Goal: Check status

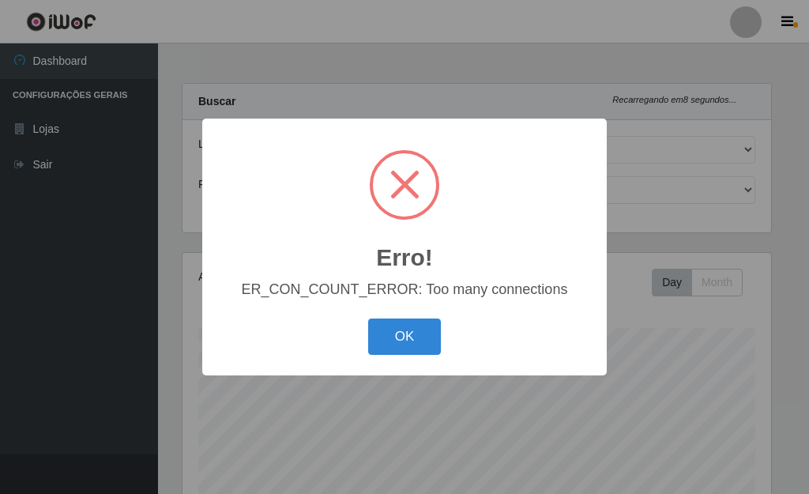
select select "249"
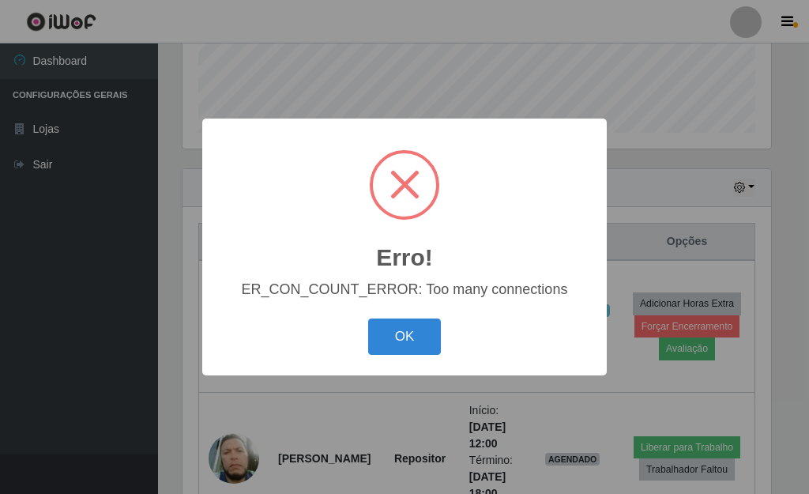
click at [401, 350] on button "OK" at bounding box center [405, 337] width 74 height 37
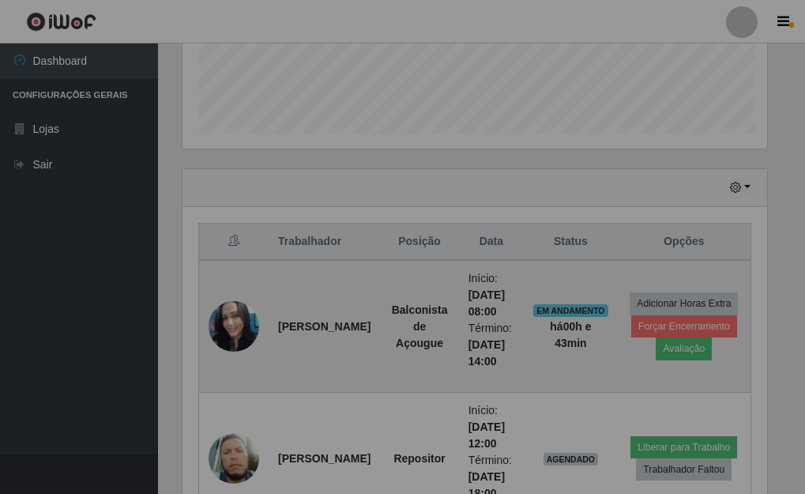
scroll to position [328, 598]
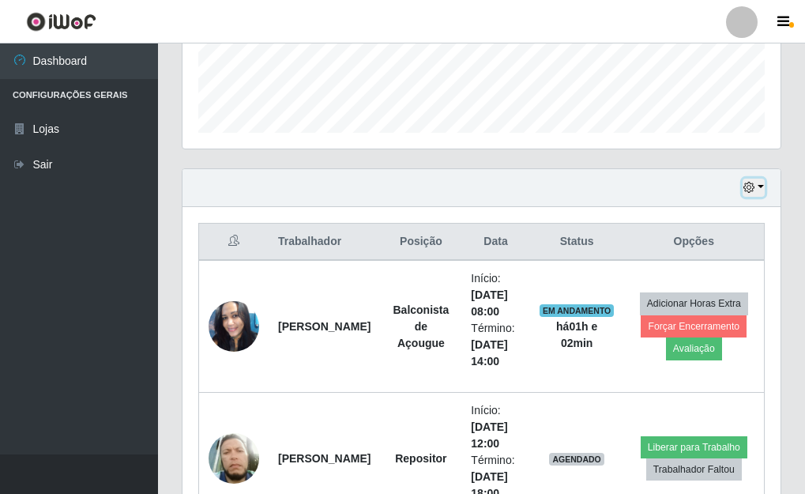
click at [760, 190] on button "button" at bounding box center [754, 188] width 22 height 18
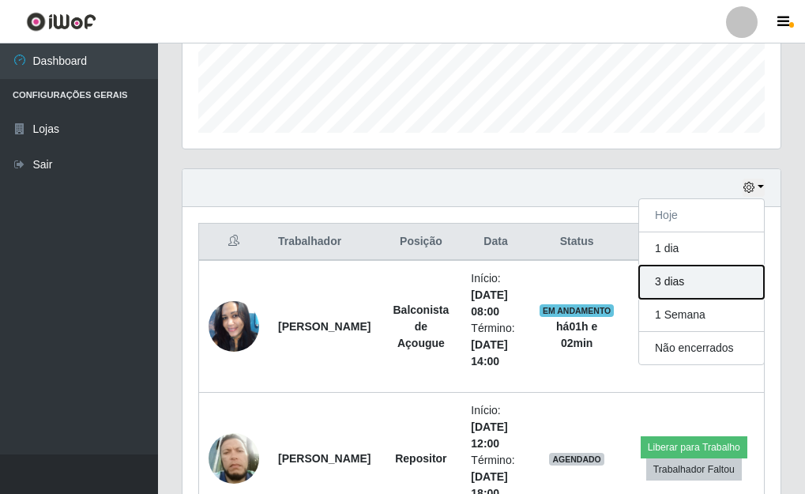
click at [675, 281] on button "3 dias" at bounding box center [701, 282] width 125 height 33
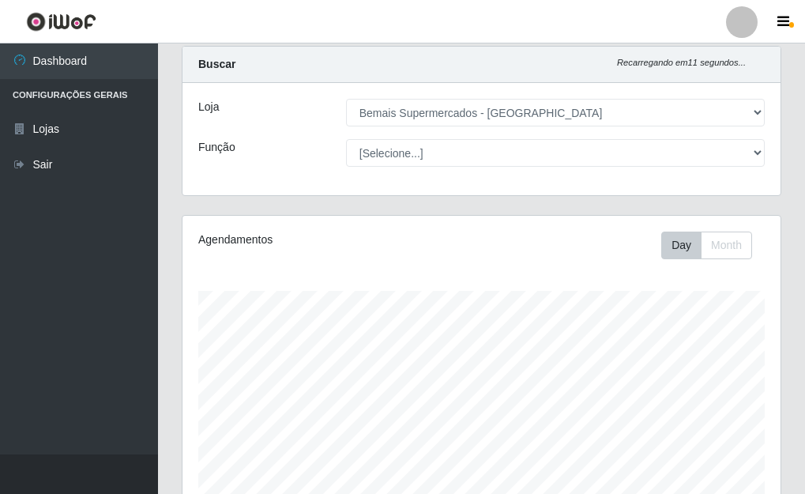
scroll to position [0, 0]
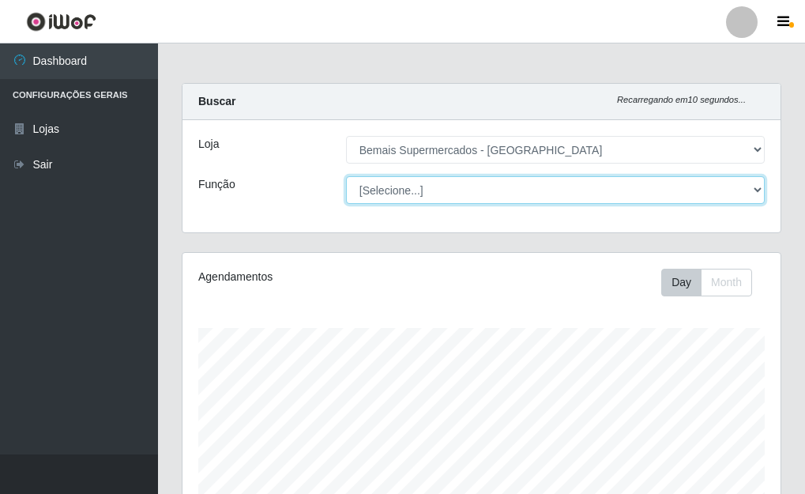
click at [752, 188] on select "[Selecione...] ASG ASG + ASG ++ Auxiliar de Depósito Auxiliar de Depósito + Aux…" at bounding box center [555, 190] width 419 height 28
click at [346, 176] on select "[Selecione...] ASG ASG + ASG ++ Auxiliar de Depósito Auxiliar de Depósito + Aux…" at bounding box center [555, 190] width 419 height 28
click at [753, 183] on select "[Selecione...] ASG ASG + ASG ++ Auxiliar de Depósito Auxiliar de Depósito + Aux…" at bounding box center [555, 190] width 419 height 28
select select "79"
click at [346, 176] on select "[Selecione...] ASG ASG + ASG ++ Auxiliar de Depósito Auxiliar de Depósito + Aux…" at bounding box center [555, 190] width 419 height 28
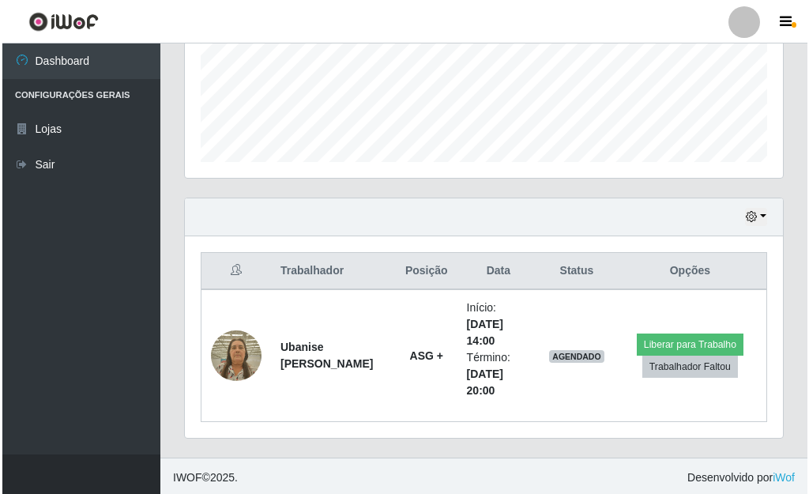
scroll to position [406, 0]
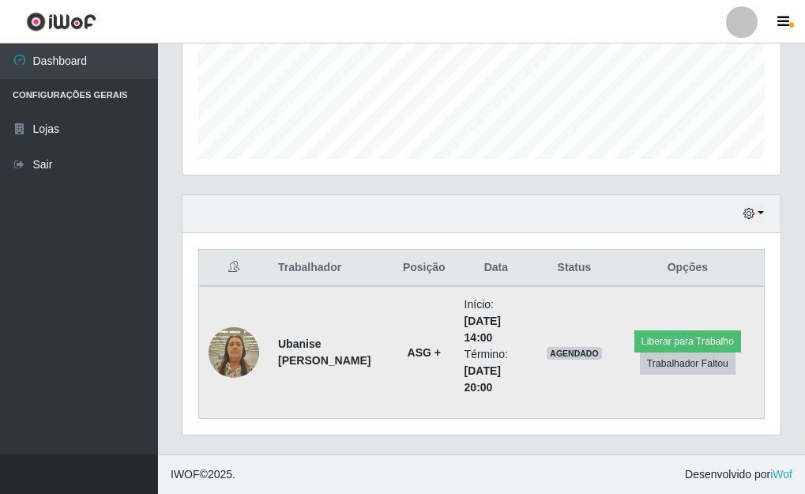
click at [220, 352] on img at bounding box center [234, 352] width 51 height 67
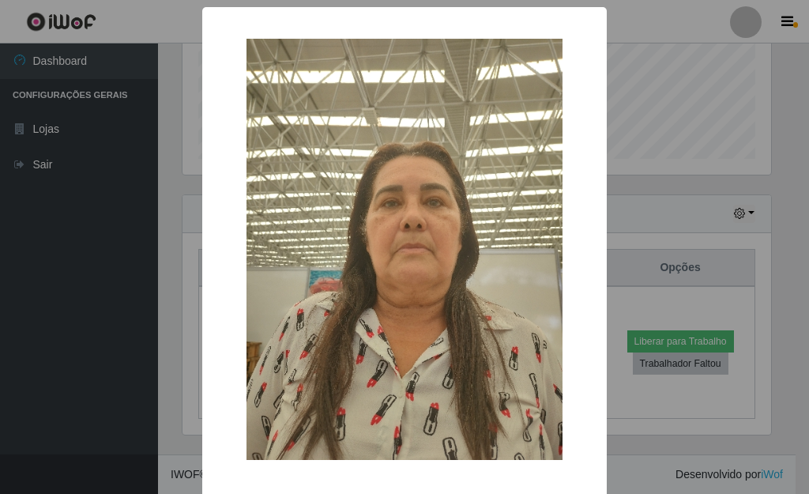
click at [636, 186] on div "× OK Cancel" at bounding box center [404, 247] width 809 height 494
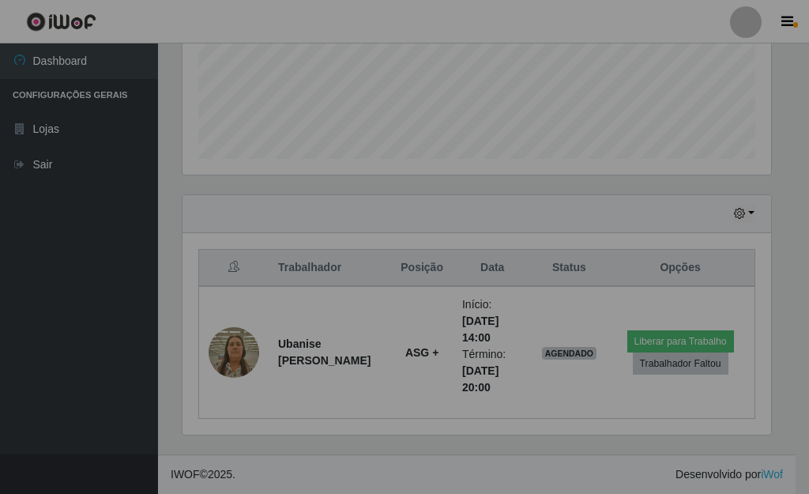
scroll to position [328, 598]
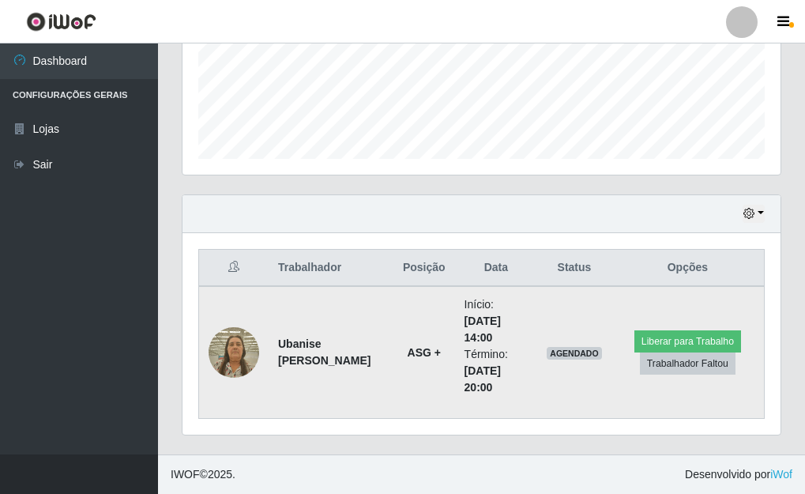
click at [230, 349] on img at bounding box center [234, 352] width 51 height 67
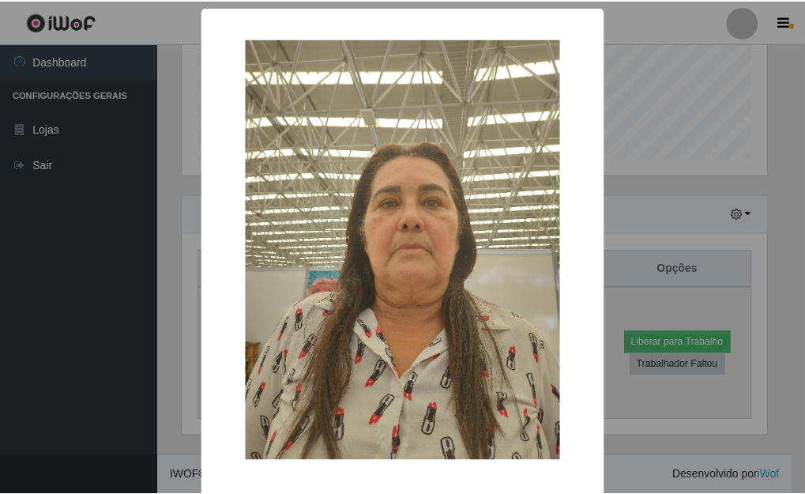
scroll to position [328, 589]
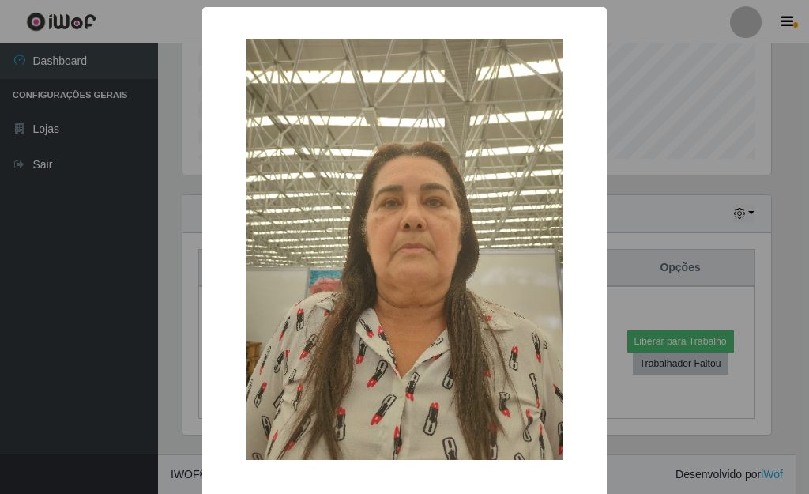
drag, startPoint x: 608, startPoint y: 258, endPoint x: 587, endPoint y: 202, distance: 60.8
click at [617, 255] on div "× OK Cancel" at bounding box center [404, 247] width 809 height 494
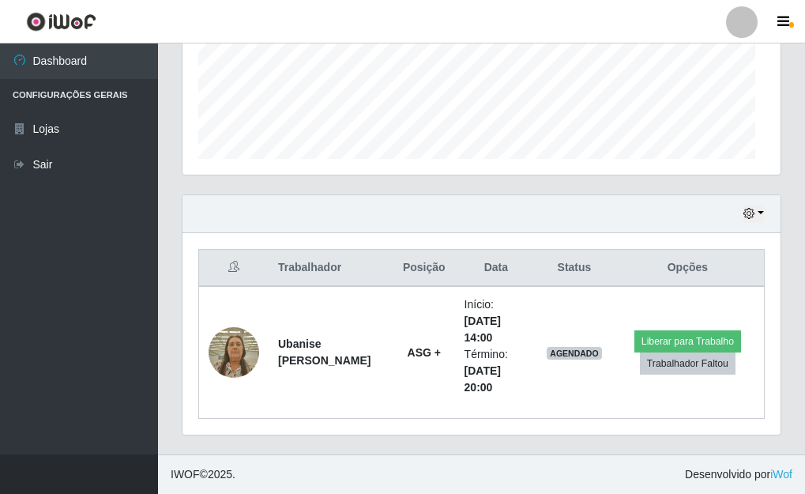
scroll to position [328, 598]
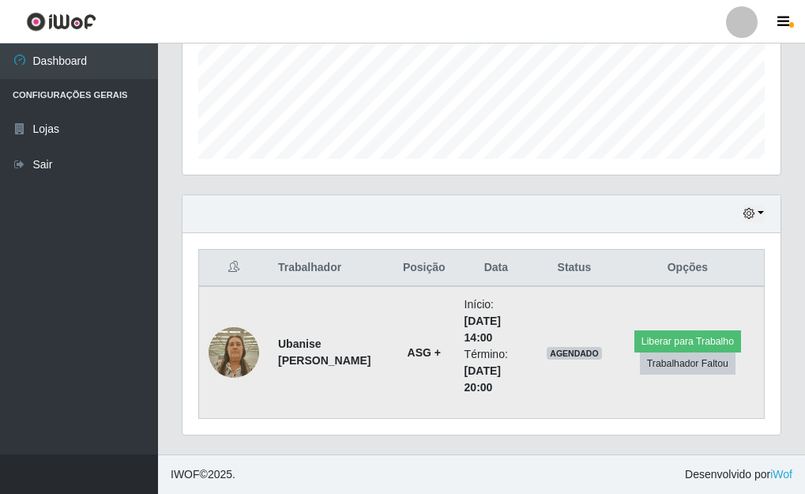
click at [232, 354] on img at bounding box center [234, 352] width 51 height 67
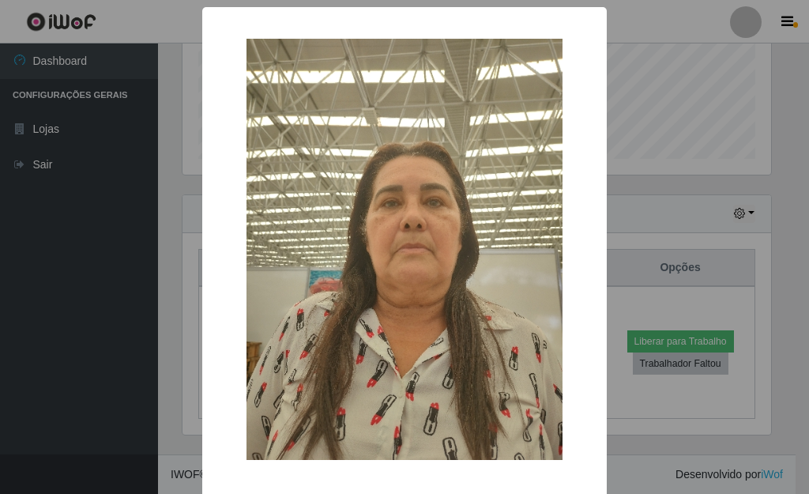
click at [787, 352] on div "× OK Cancel" at bounding box center [404, 247] width 809 height 494
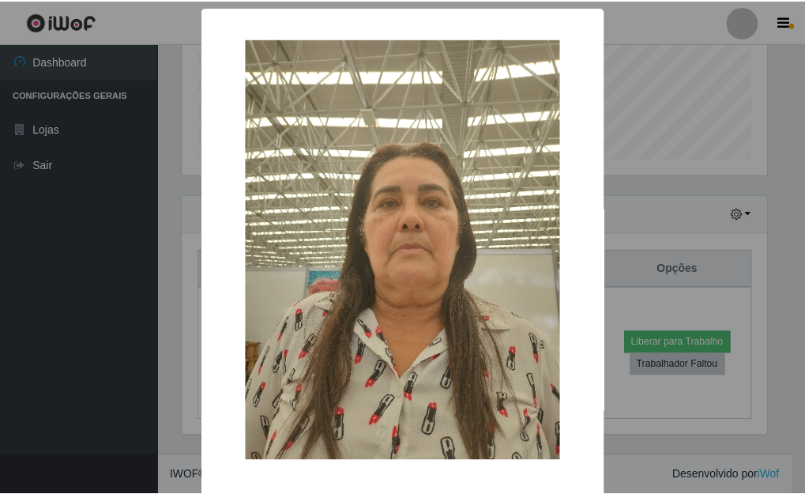
scroll to position [328, 598]
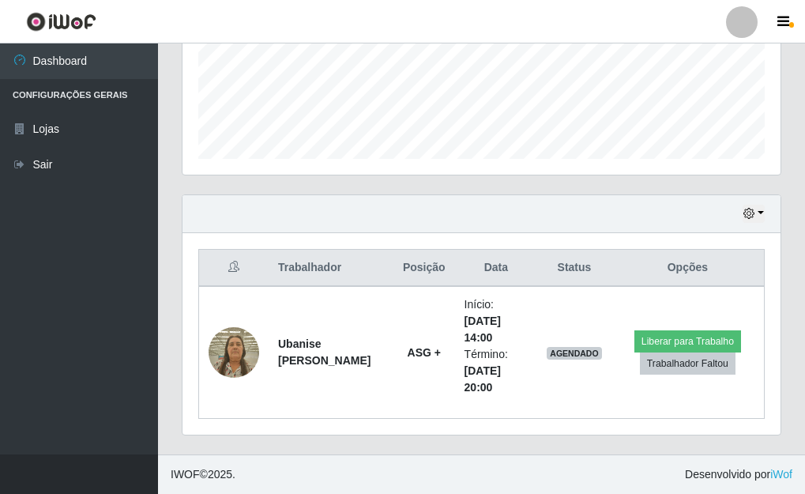
click at [768, 207] on div "Hoje 1 dia 3 dias 1 Semana Não encerrados" at bounding box center [482, 214] width 598 height 38
click at [760, 215] on button "button" at bounding box center [754, 214] width 22 height 18
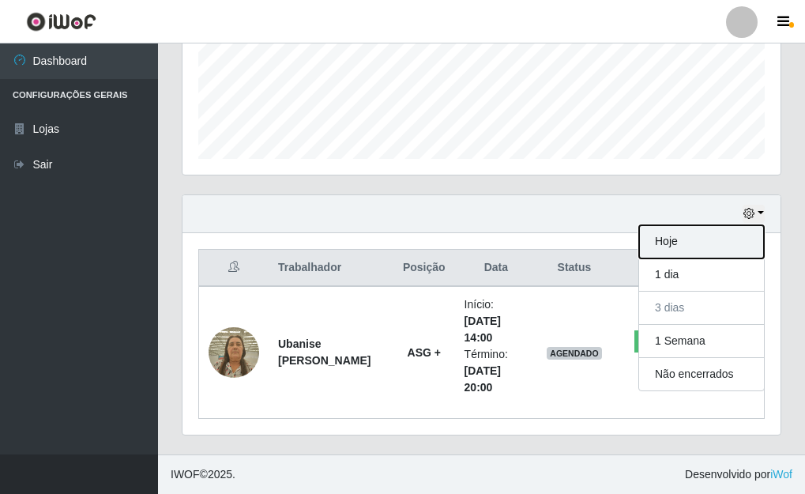
click at [670, 249] on button "Hoje" at bounding box center [701, 241] width 125 height 33
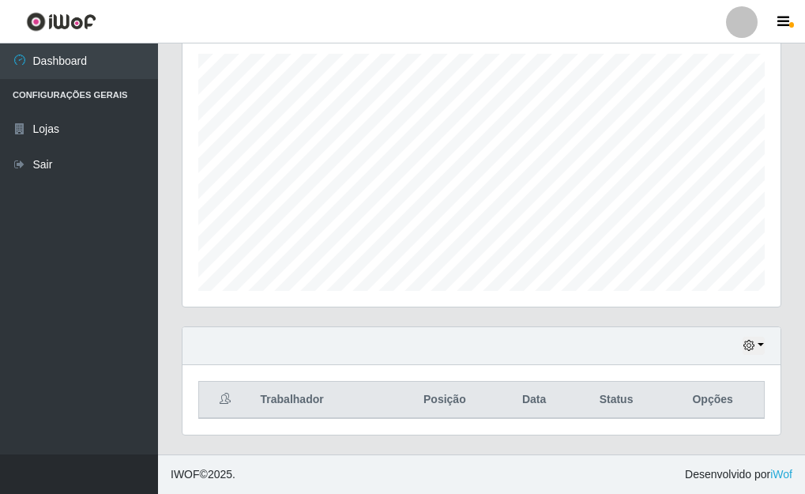
scroll to position [274, 0]
